Goal: Information Seeking & Learning: Learn about a topic

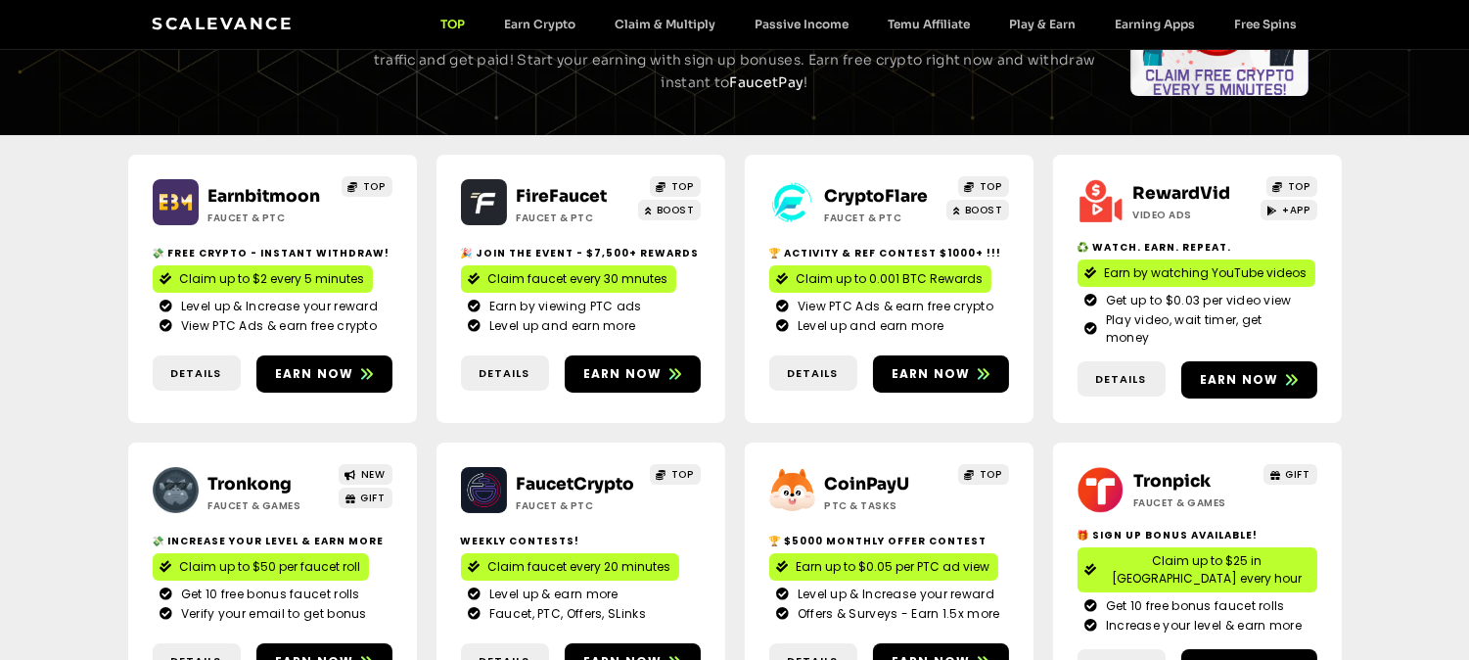
scroll to position [179, 0]
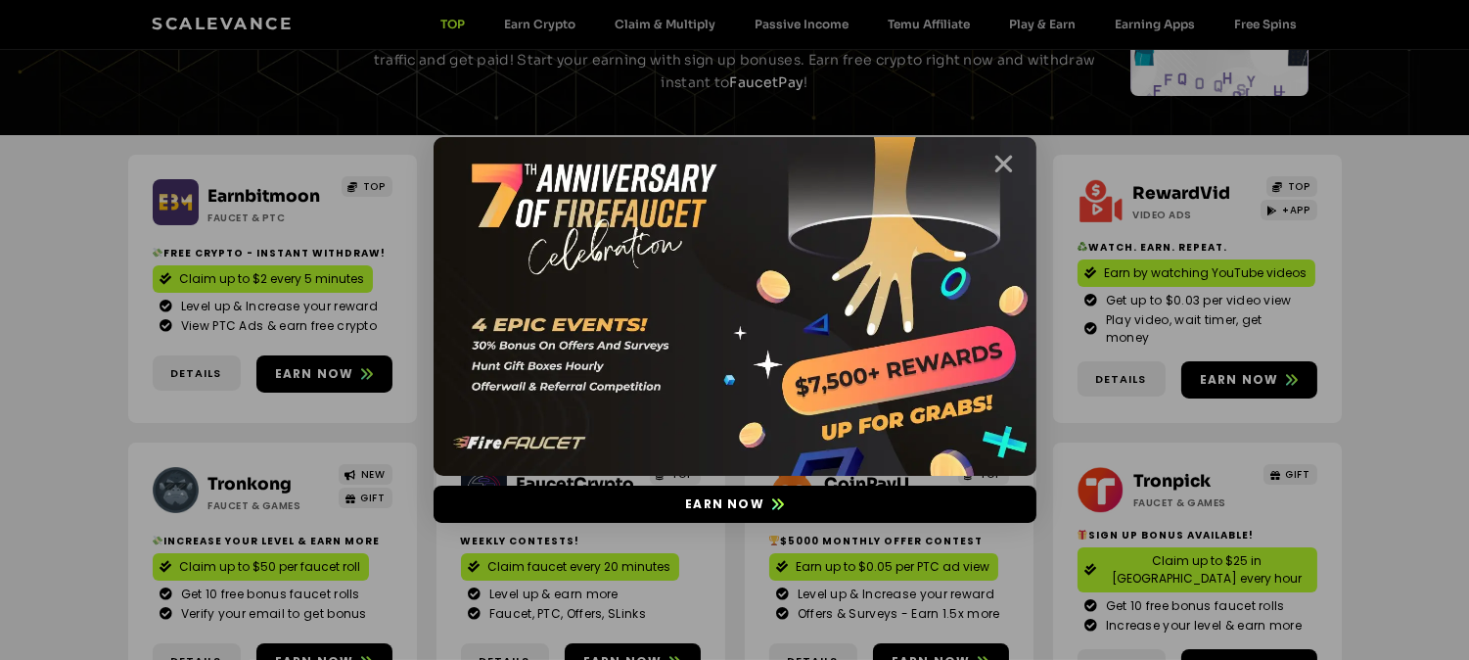
click at [1005, 164] on icon "Close" at bounding box center [1004, 164] width 24 height 24
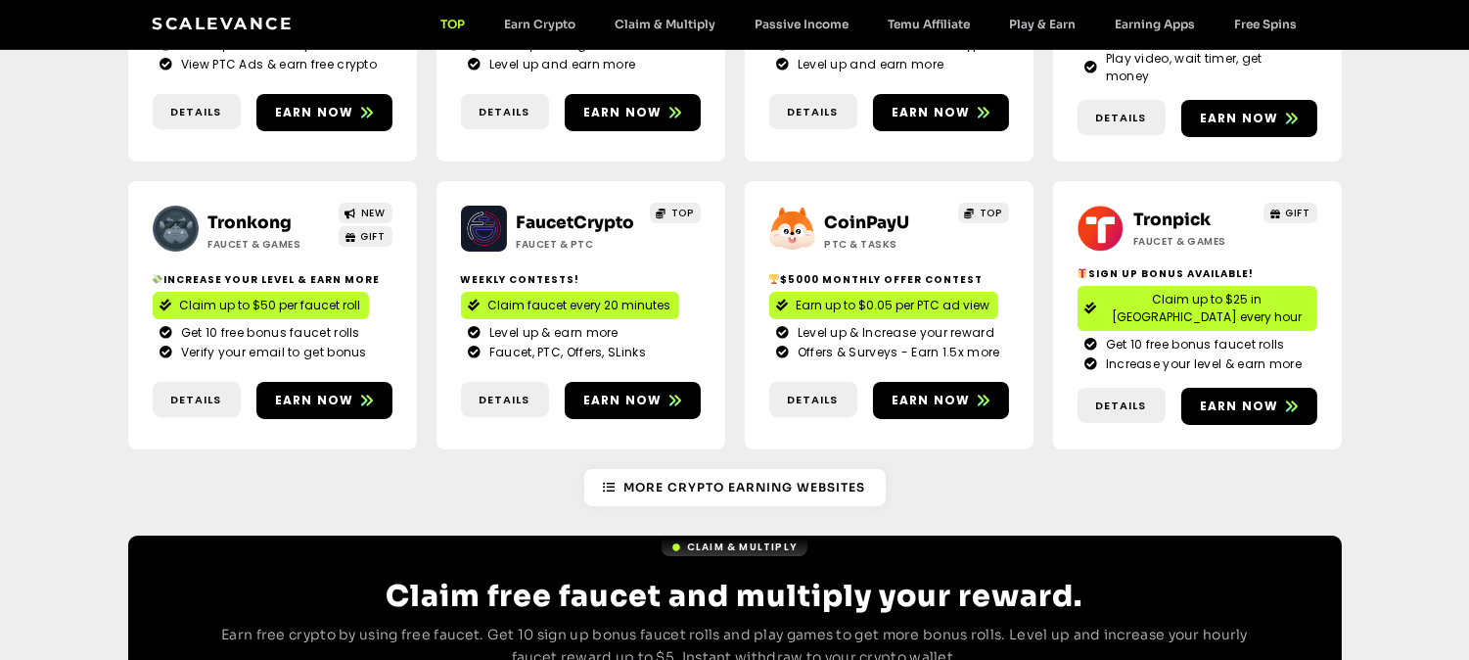
scroll to position [446, 0]
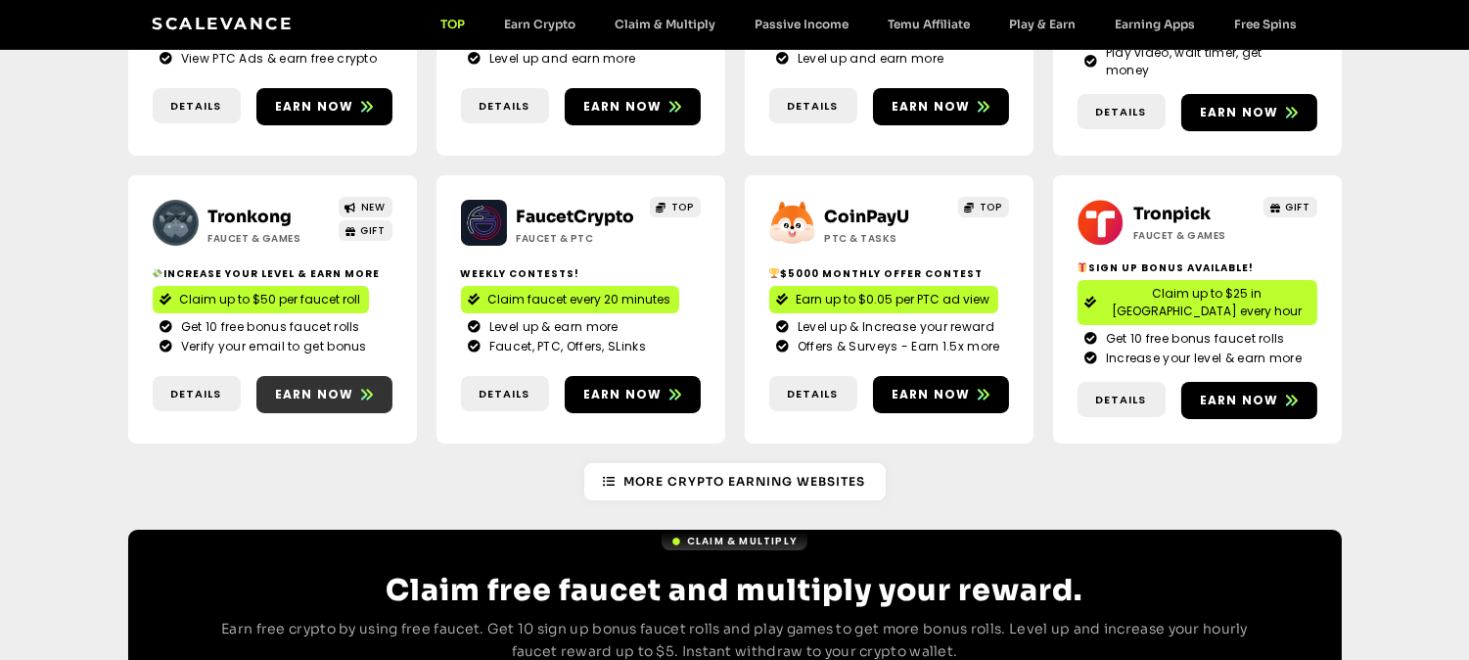
click at [341, 386] on span "Earn now" at bounding box center [314, 395] width 79 height 18
click at [272, 386] on span "Earn now" at bounding box center [324, 395] width 136 height 18
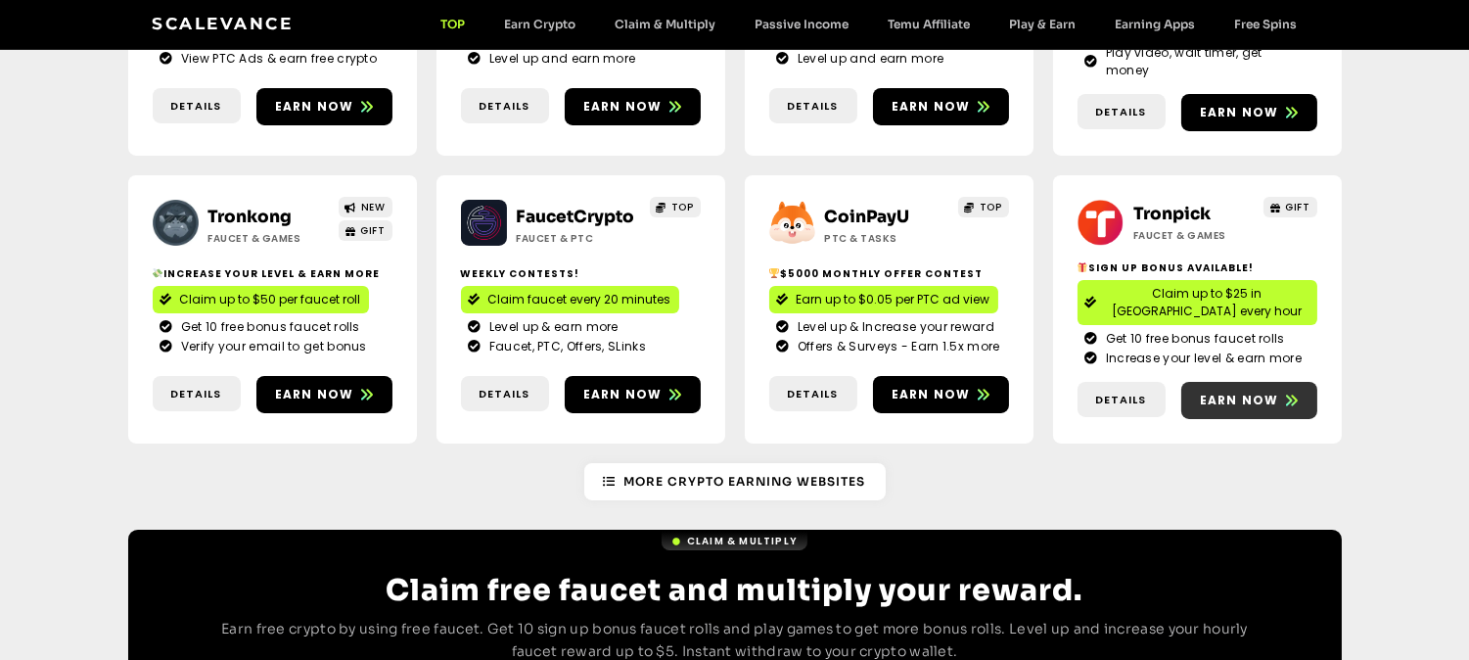
click at [1248, 391] on span "Earn now" at bounding box center [1239, 400] width 79 height 18
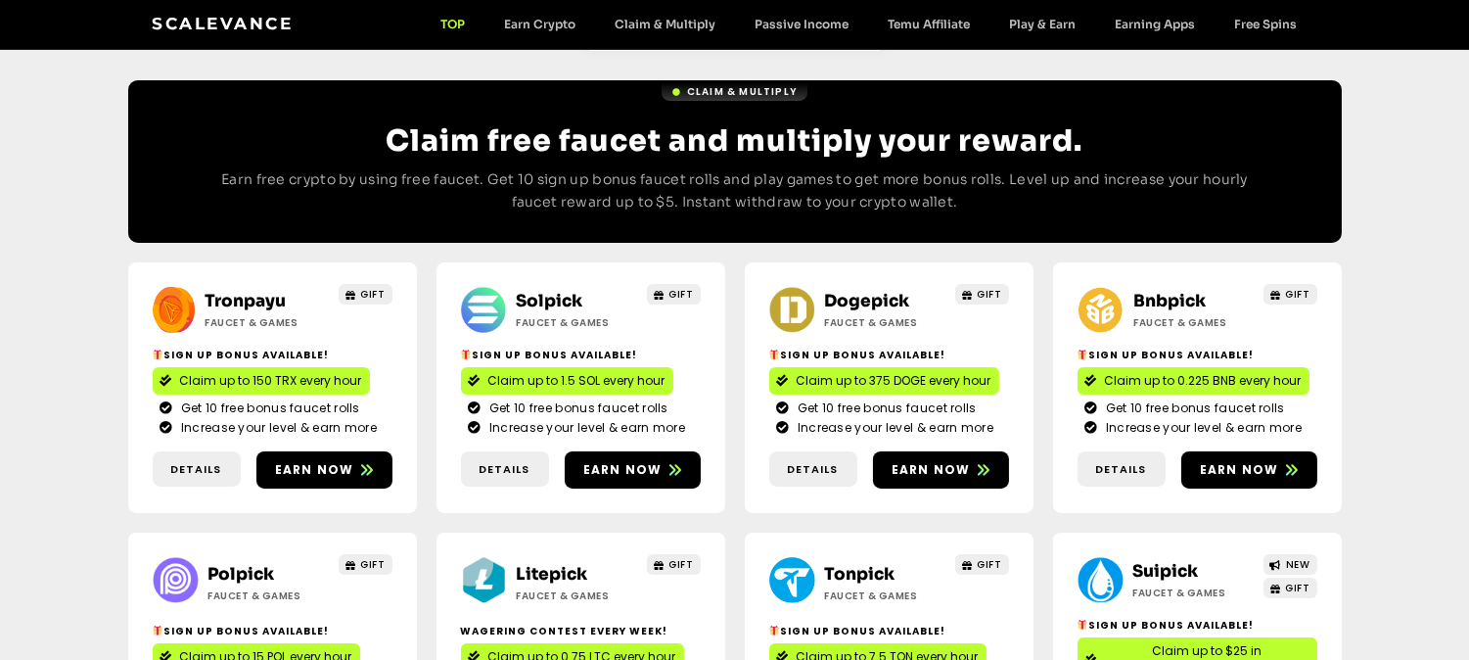
scroll to position [986, 0]
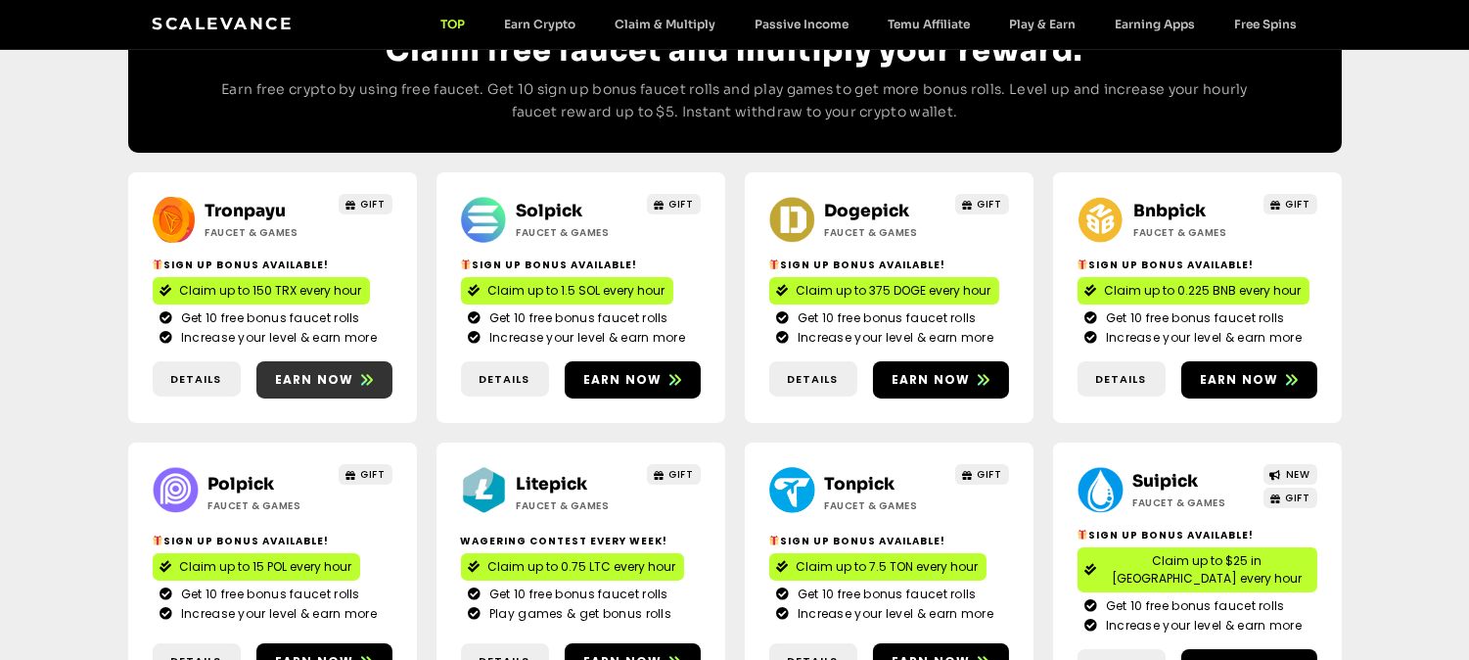
click at [353, 371] on span "Earn now" at bounding box center [324, 380] width 136 height 18
click at [620, 371] on span "Earn now" at bounding box center [622, 380] width 79 height 18
click at [960, 371] on span "Earn now" at bounding box center [931, 380] width 79 height 18
click at [1253, 361] on link "Earn now" at bounding box center [1249, 379] width 136 height 37
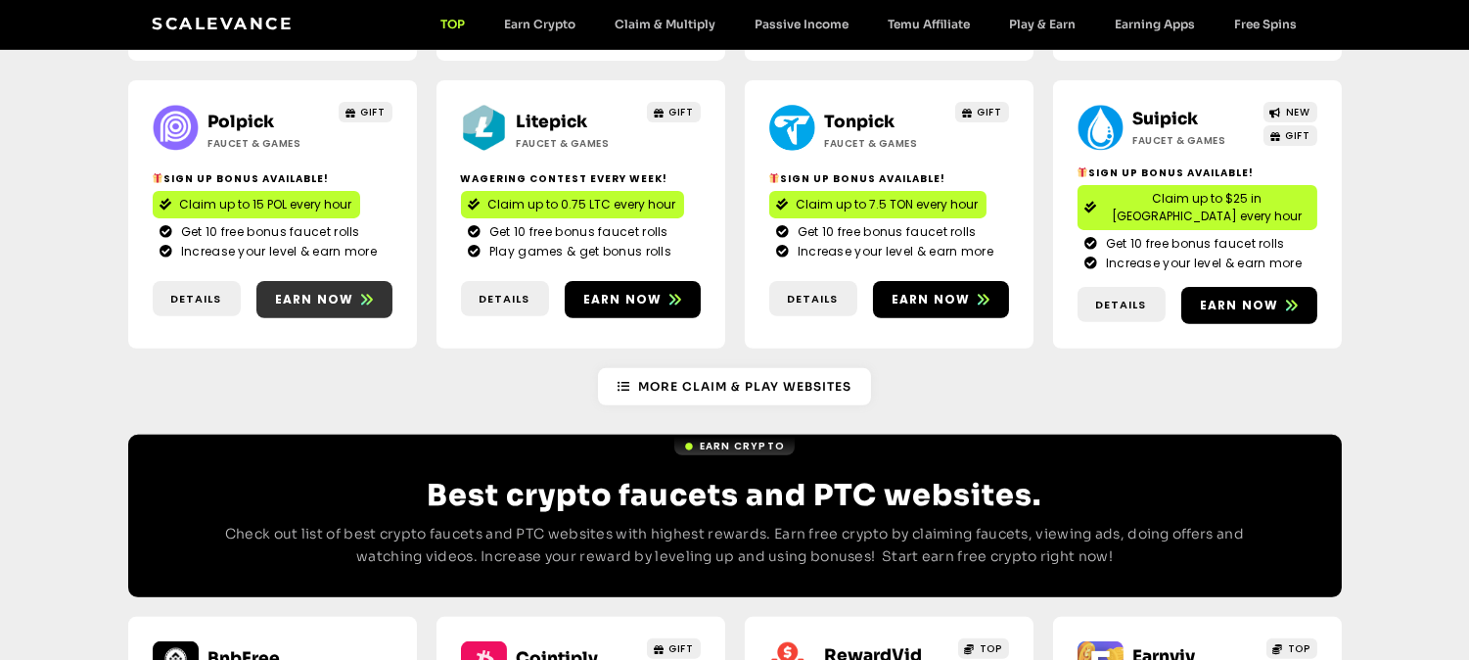
click at [349, 291] on span "Earn now" at bounding box center [314, 300] width 79 height 18
click at [630, 291] on span "Earn now" at bounding box center [622, 300] width 79 height 18
click at [951, 291] on span "Earn now" at bounding box center [931, 300] width 79 height 18
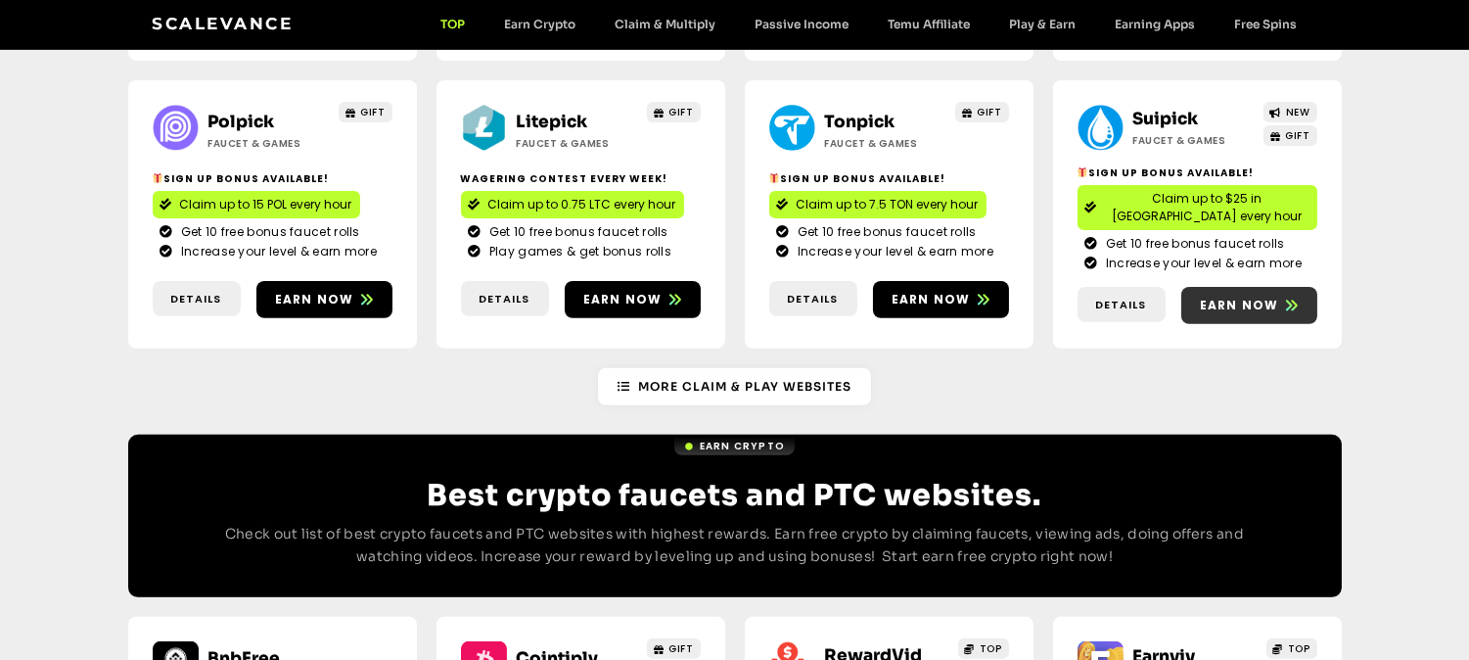
click at [1238, 287] on link "Earn now" at bounding box center [1249, 305] width 136 height 37
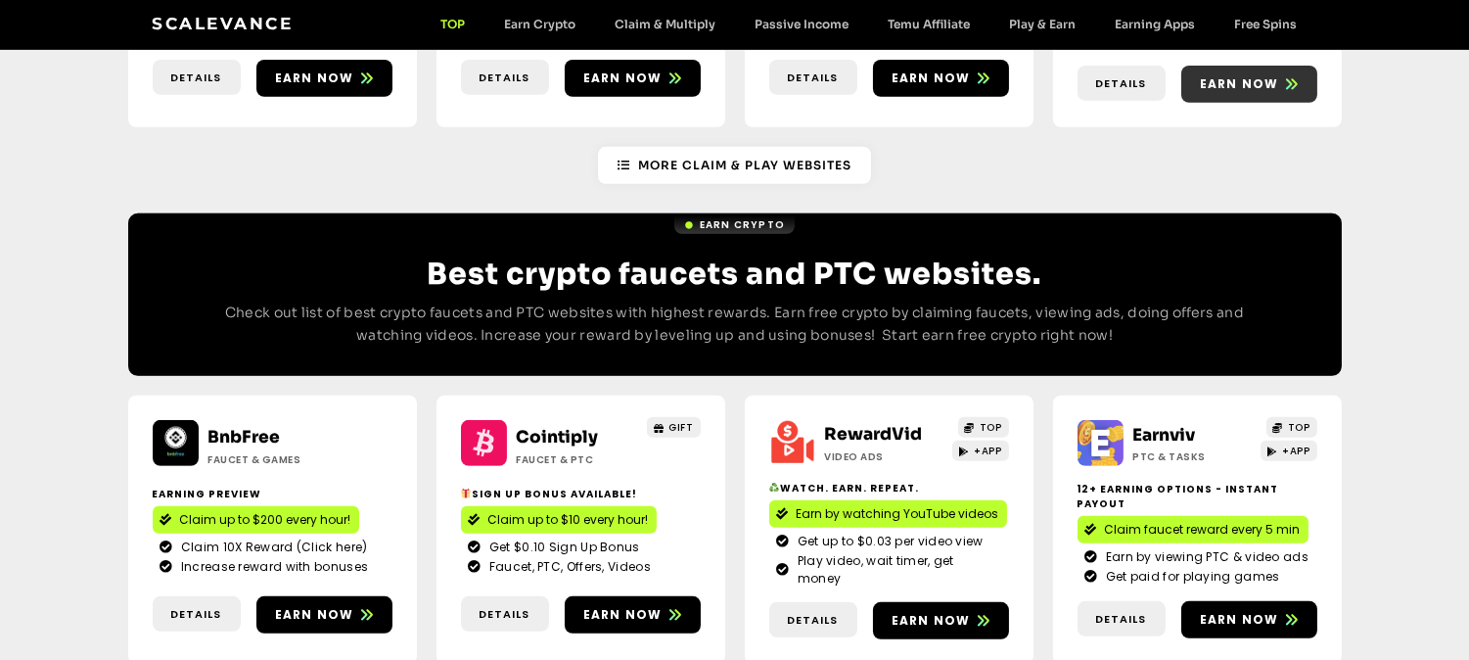
scroll to position [1740, 0]
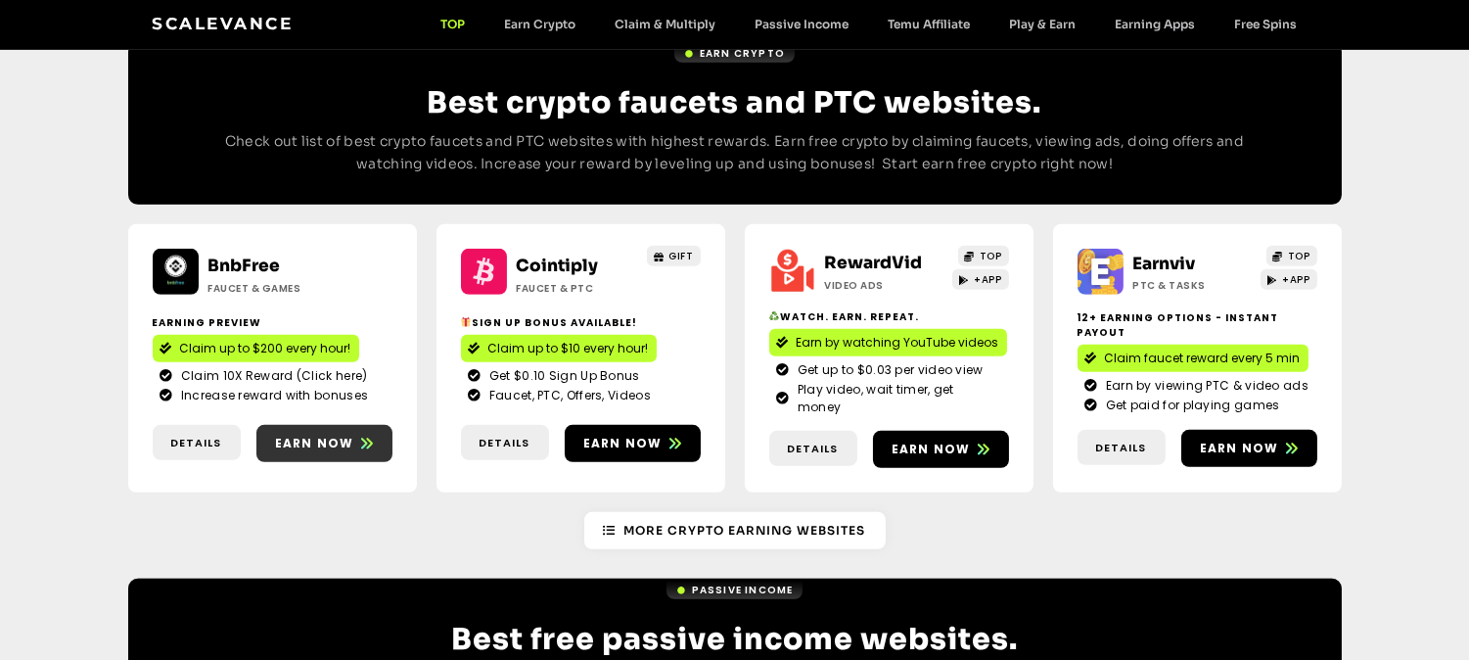
click at [330, 435] on span "Earn now" at bounding box center [314, 444] width 79 height 18
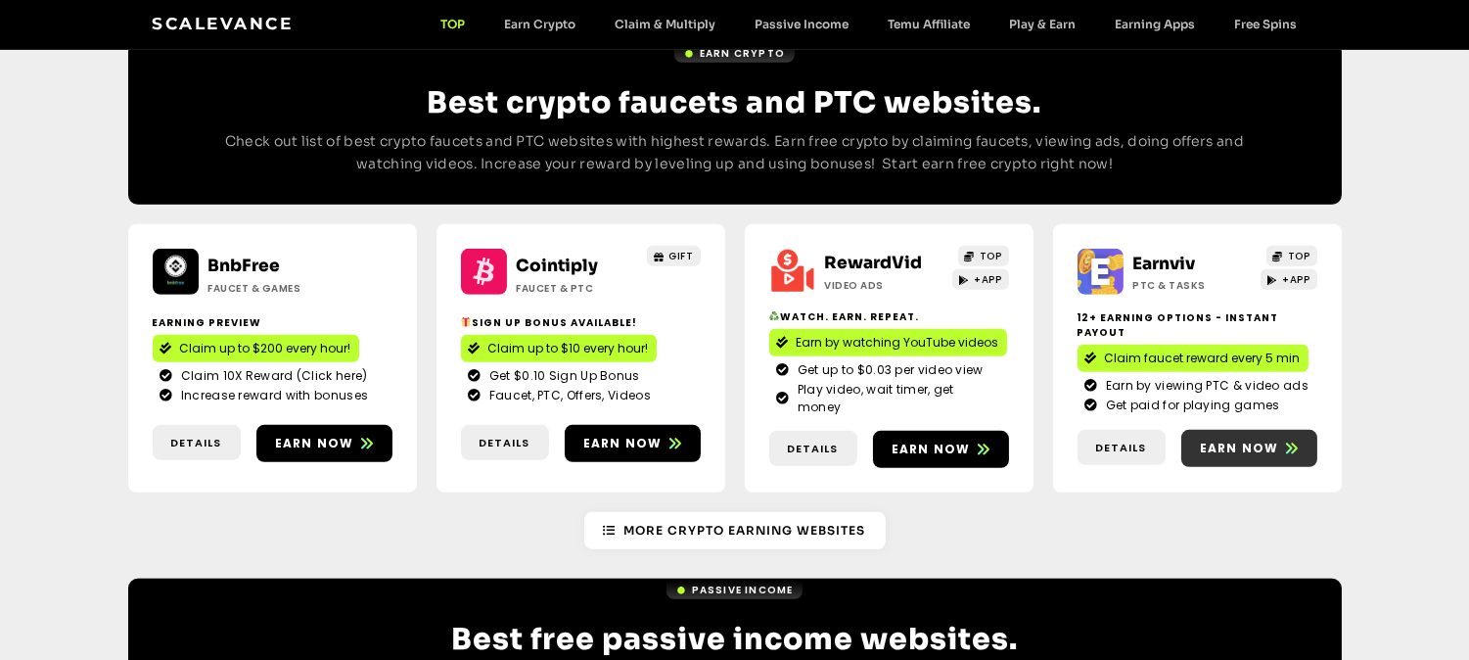
click at [1278, 430] on link "Earn now" at bounding box center [1249, 448] width 136 height 37
